Goal: Information Seeking & Learning: Understand process/instructions

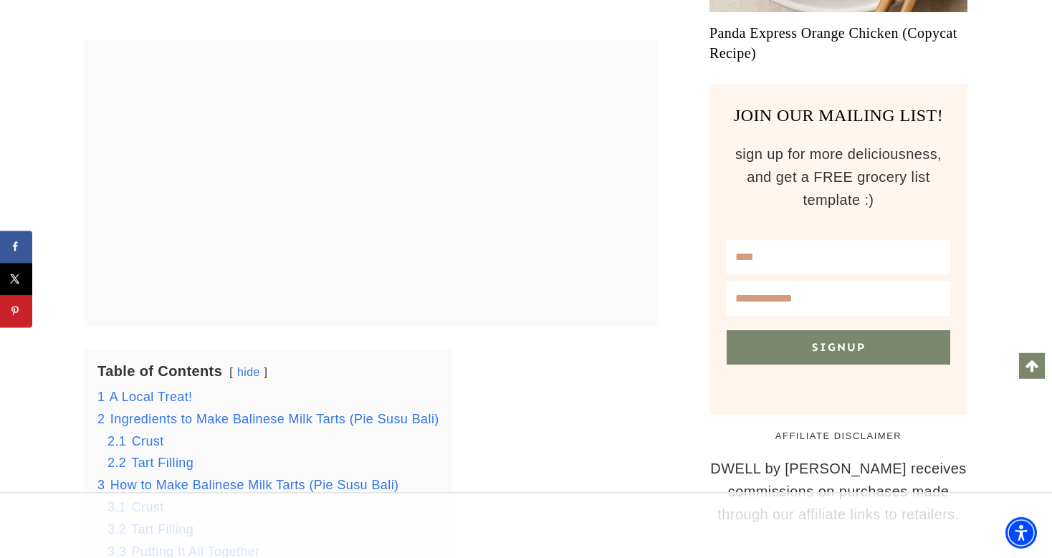
scroll to position [1321, 0]
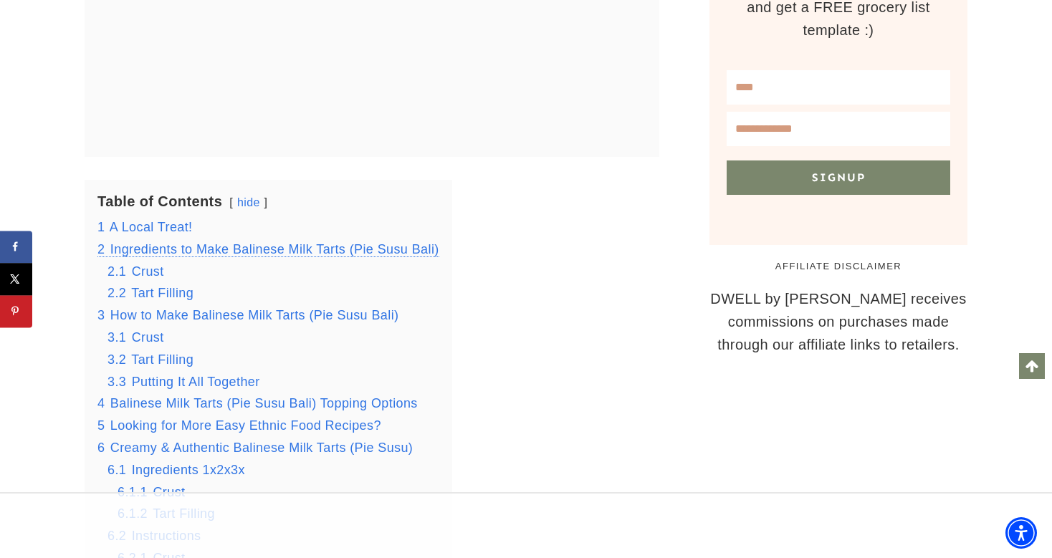
click at [191, 248] on span "Ingredients to Make Balinese Milk Tarts (Pie Susu Bali)" at bounding box center [274, 249] width 329 height 14
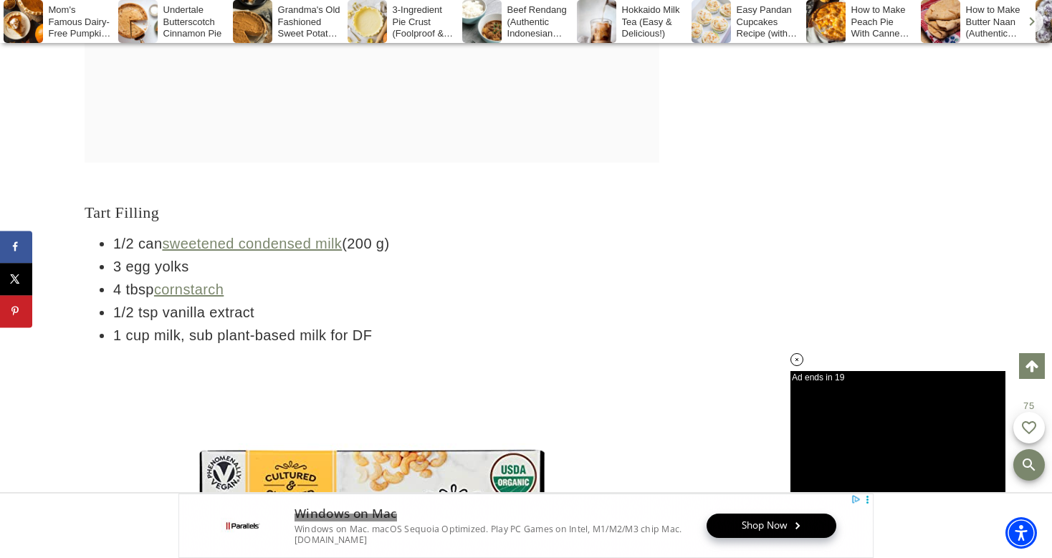
click at [517, 278] on li "4 tbsp cornstarch" at bounding box center [386, 289] width 546 height 23
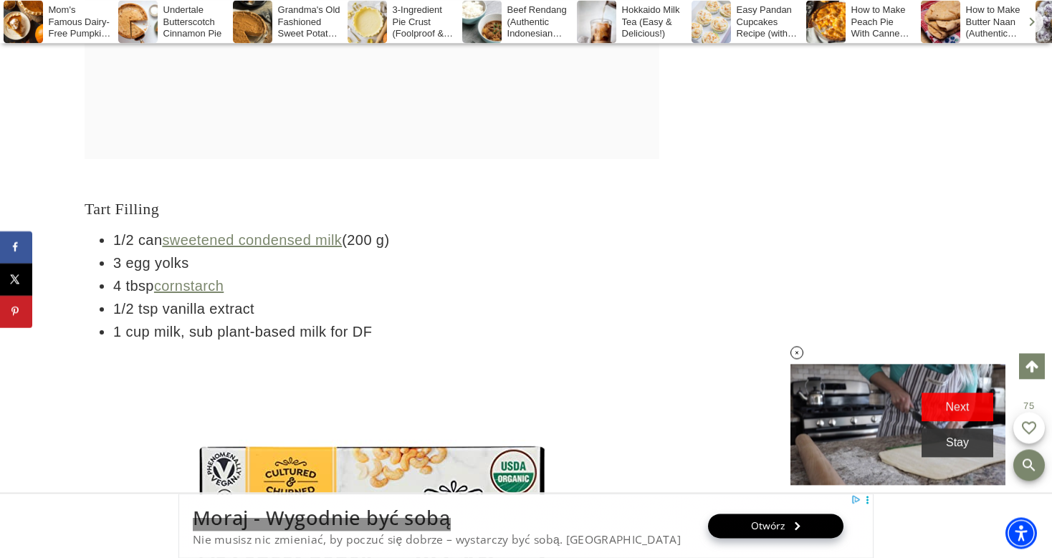
scroll to position [5578, 0]
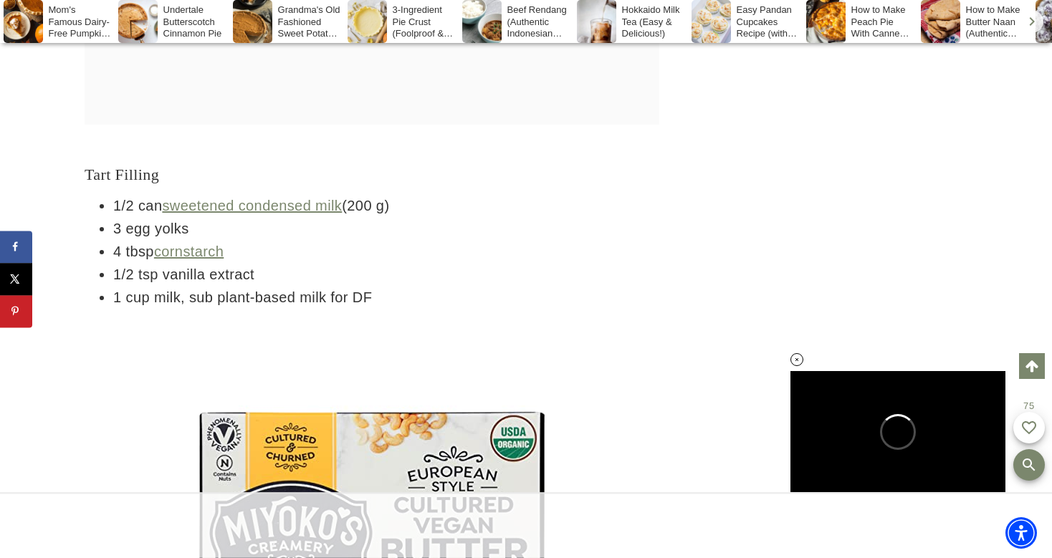
click at [528, 340] on div at bounding box center [372, 350] width 575 height 36
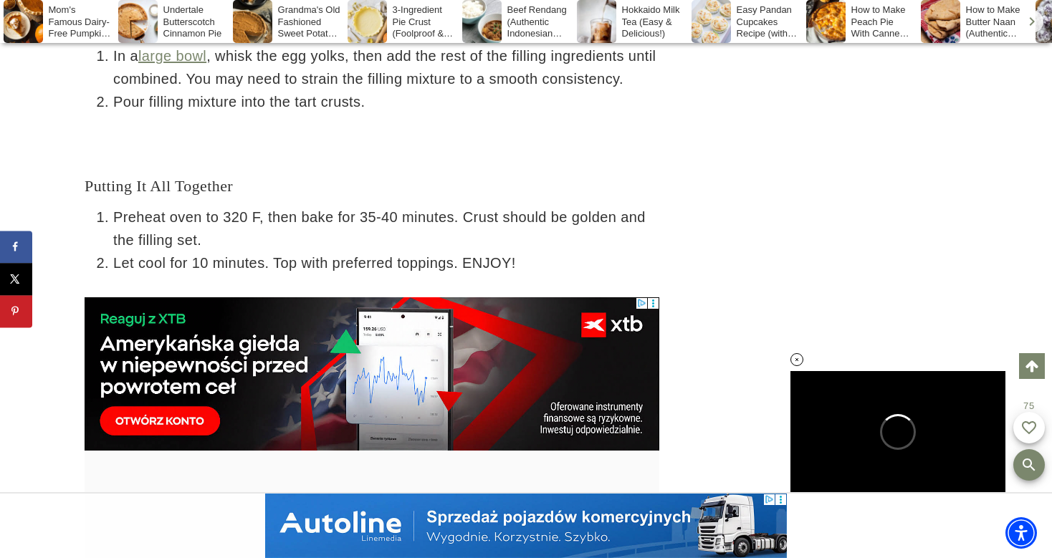
scroll to position [0, 0]
